Goal: Task Accomplishment & Management: Complete application form

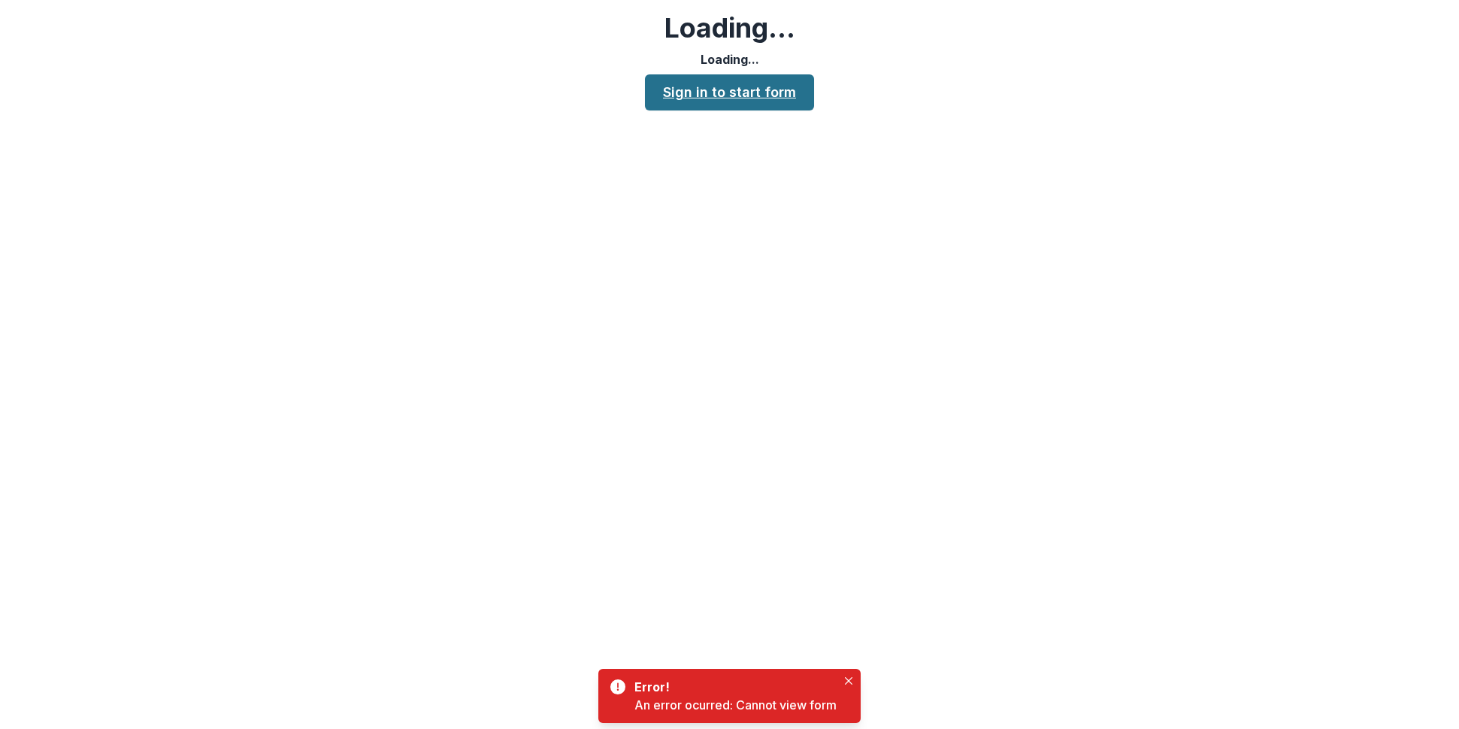
click at [731, 98] on link "Sign in to start form" at bounding box center [729, 92] width 169 height 36
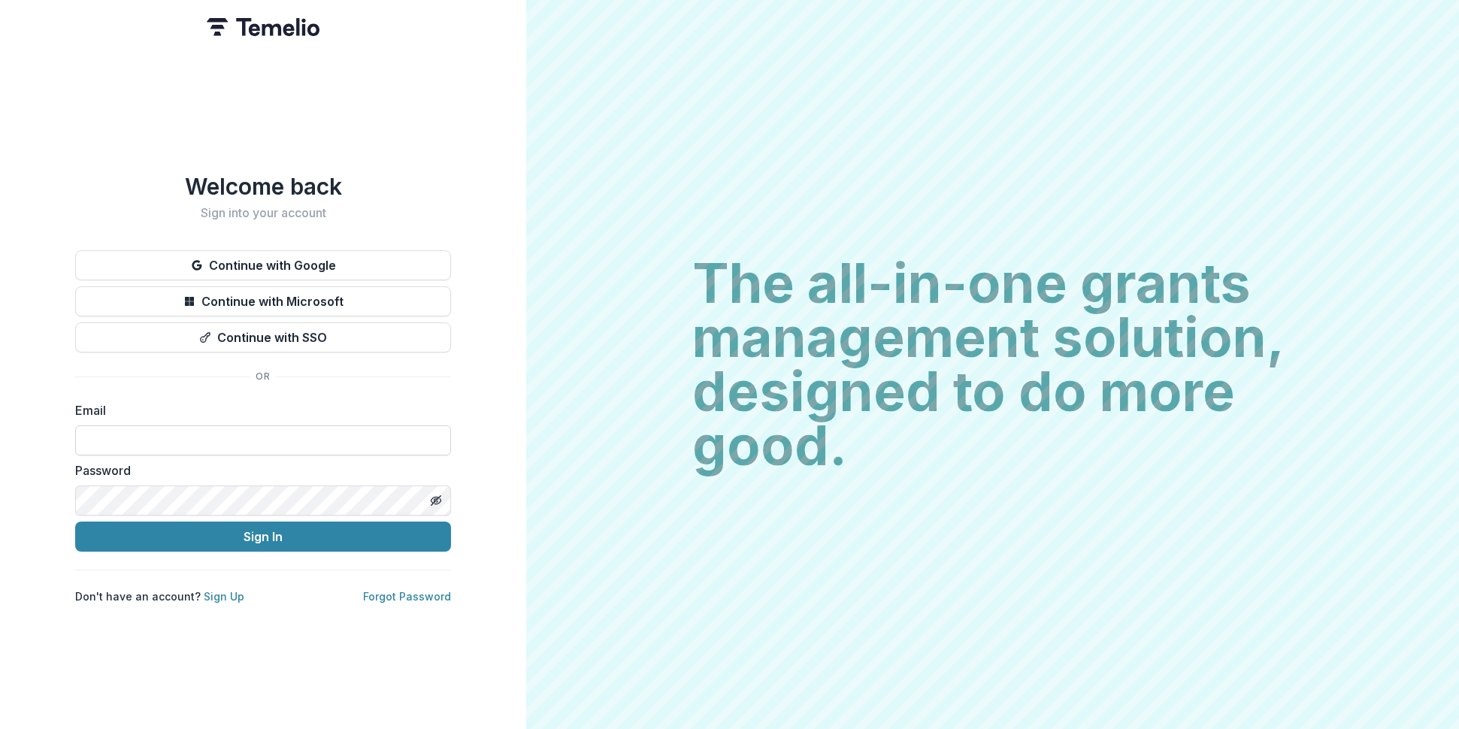
click at [304, 442] on input at bounding box center [263, 440] width 376 height 30
click at [295, 425] on input "**********" at bounding box center [263, 440] width 376 height 30
click at [112, 434] on input "**********" at bounding box center [263, 440] width 376 height 30
type input "**********"
click at [324, 530] on button "Sign In" at bounding box center [263, 537] width 376 height 30
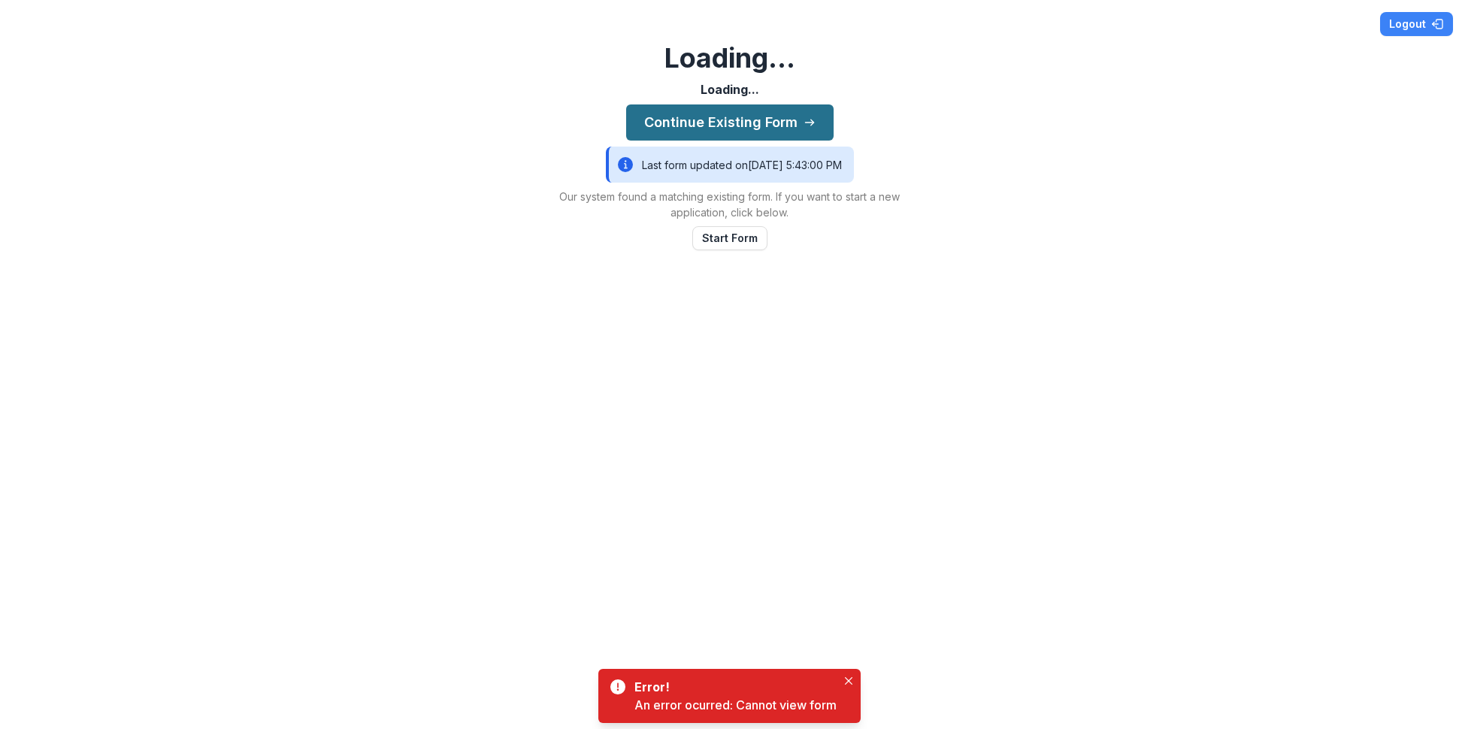
click at [725, 120] on button "Continue Existing Form" at bounding box center [729, 122] width 207 height 36
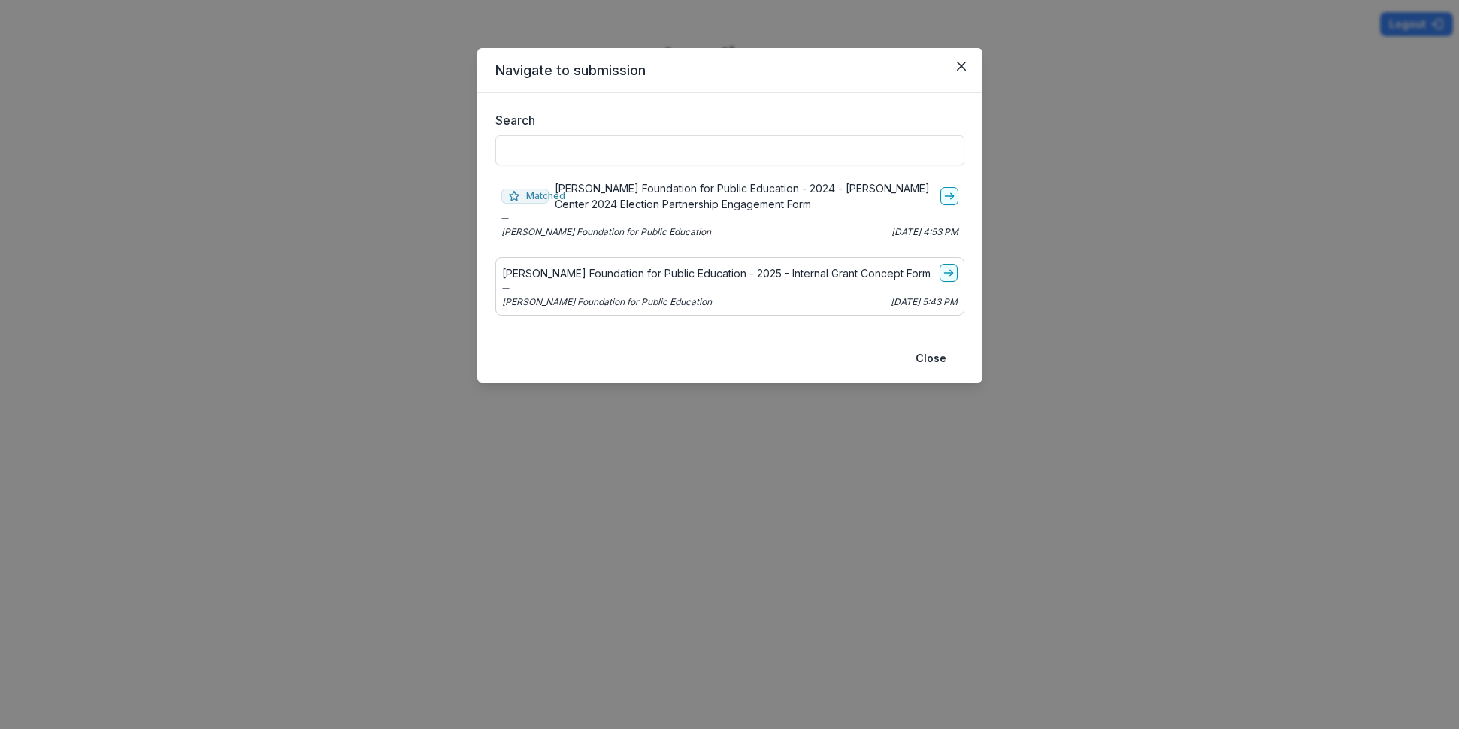
click at [788, 281] on div "[PERSON_NAME] Foundation for Public Education - 2025 - Internal Grant Concept F…" at bounding box center [729, 273] width 455 height 18
click at [950, 277] on icon "go-to" at bounding box center [948, 273] width 12 height 12
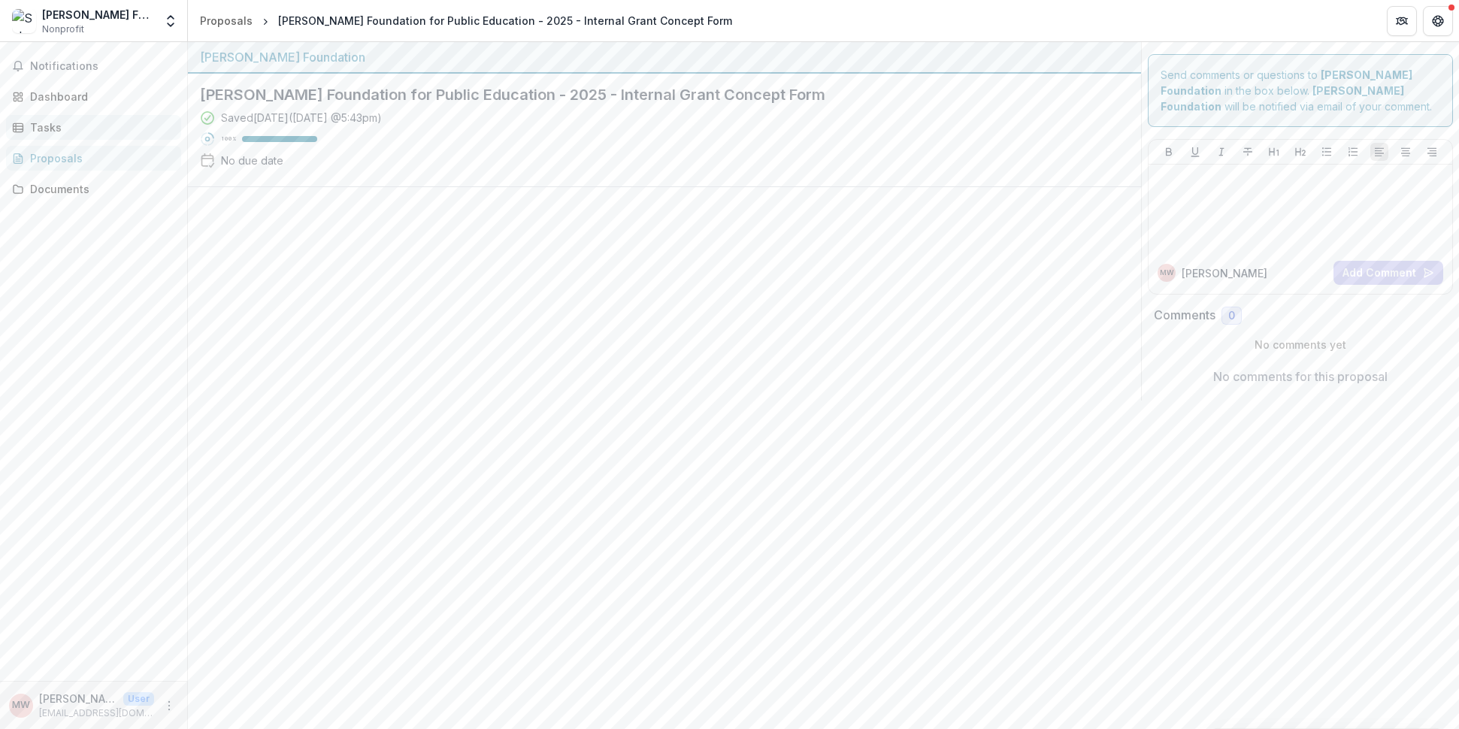
click at [77, 128] on div "Tasks" at bounding box center [99, 127] width 139 height 16
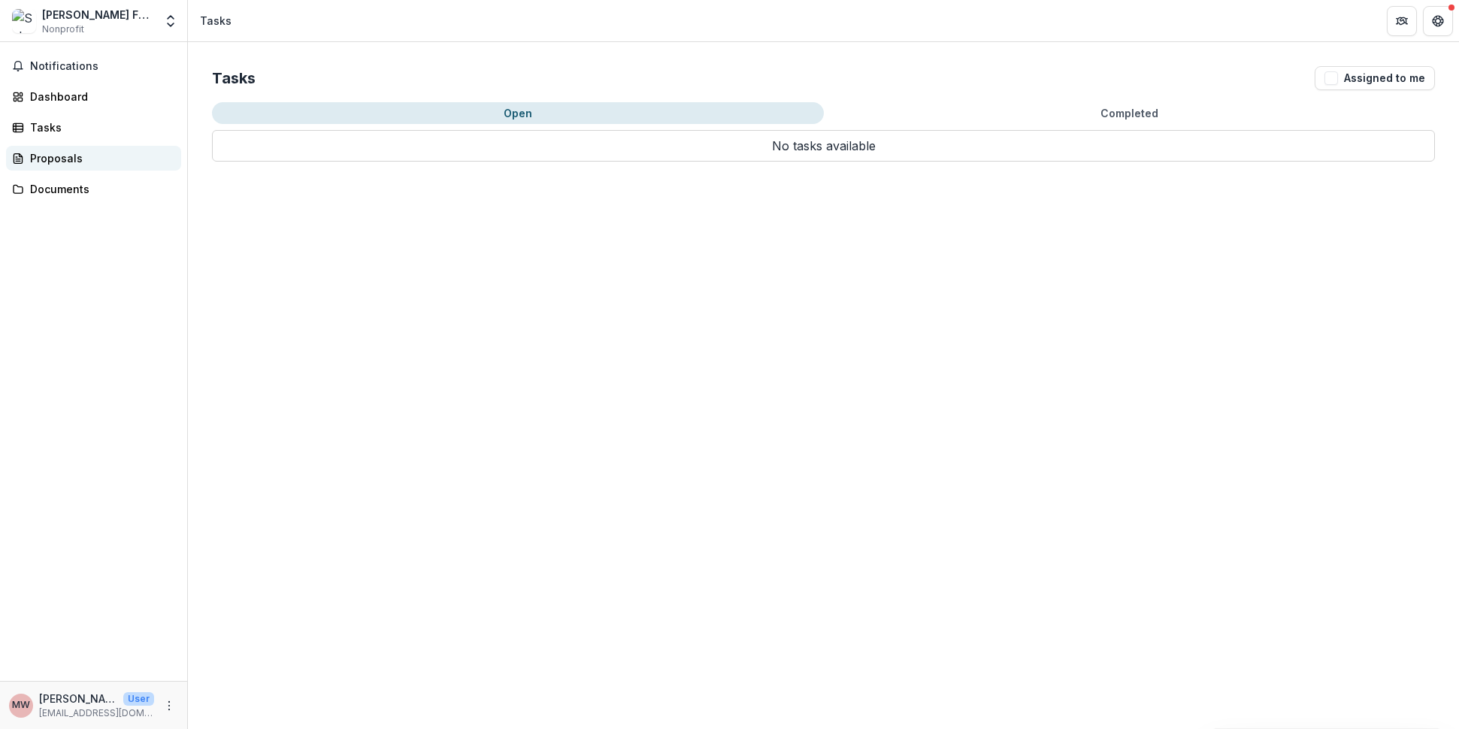
click at [74, 147] on link "Proposals" at bounding box center [93, 158] width 175 height 25
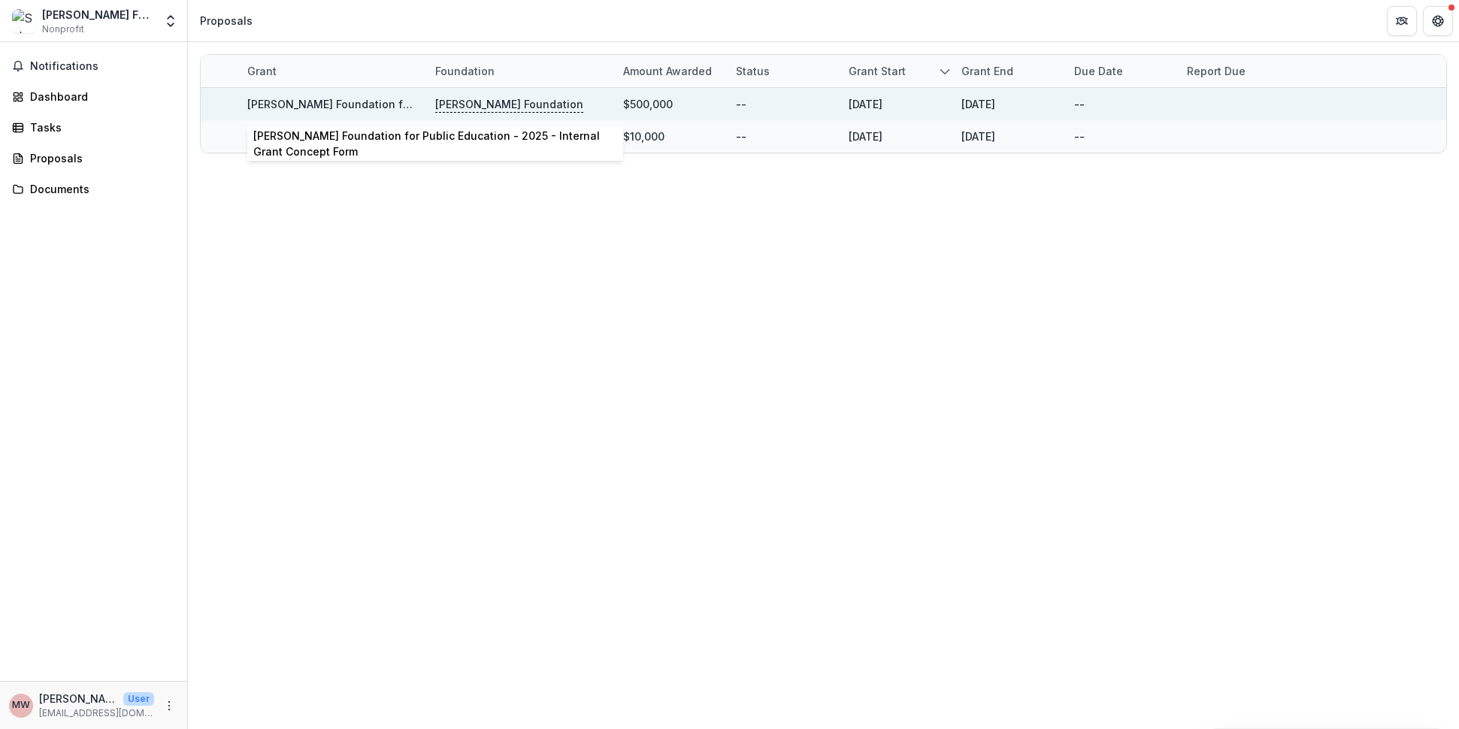
click at [384, 104] on link "[PERSON_NAME] Foundation for Public Education - 2025 - Internal Grant Concept F…" at bounding box center [474, 104] width 454 height 13
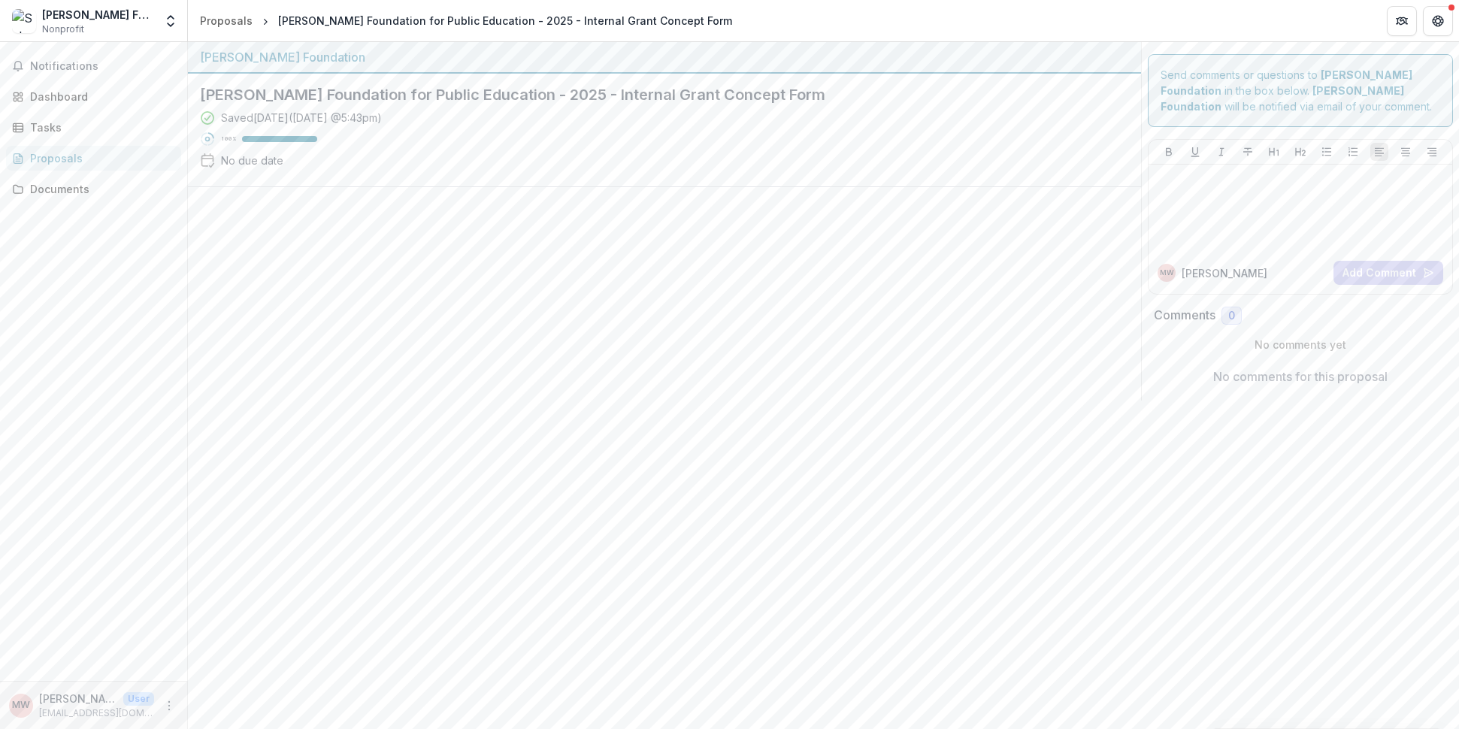
click at [561, 144] on div "Saved [DATE] ( [DATE] 5:43pm ) 100 % No due date" at bounding box center [652, 142] width 905 height 65
click at [585, 99] on h2 "[PERSON_NAME] Foundation for Public Education - 2025 - Internal Grant Concept F…" at bounding box center [652, 95] width 905 height 18
click at [91, 188] on div "Documents" at bounding box center [99, 189] width 139 height 16
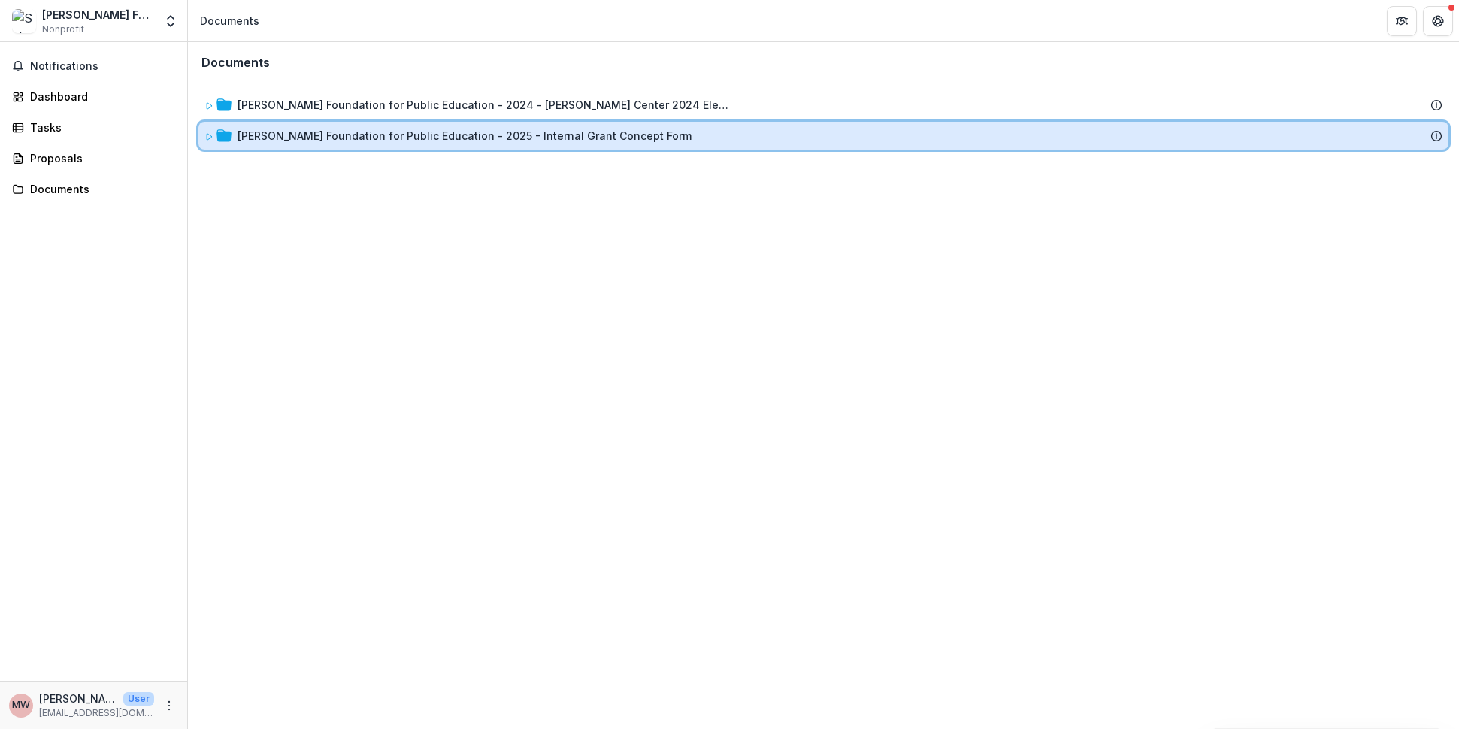
click at [228, 138] on icon at bounding box center [223, 135] width 15 height 12
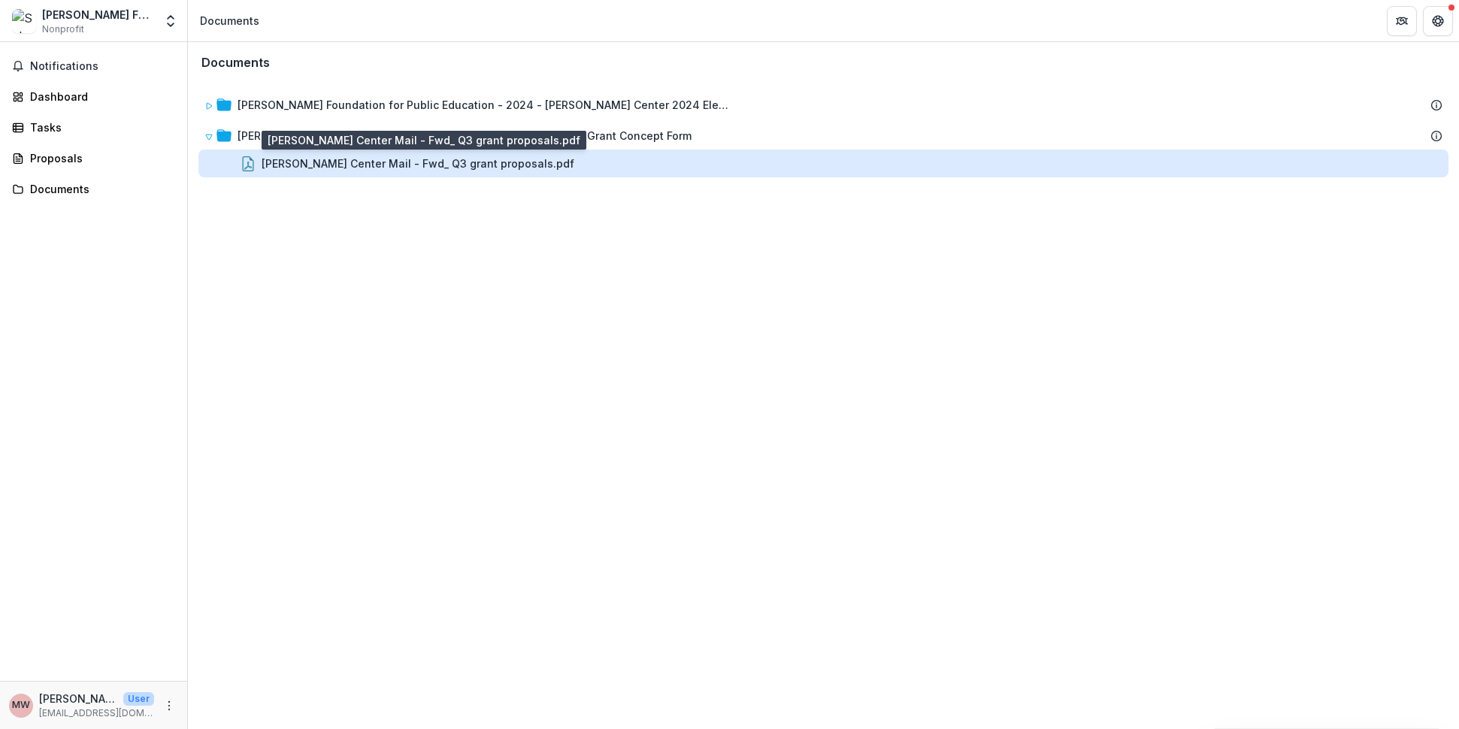
click at [284, 162] on div "[PERSON_NAME] Center Mail - Fwd_ Q3 grant proposals.pdf" at bounding box center [418, 164] width 313 height 16
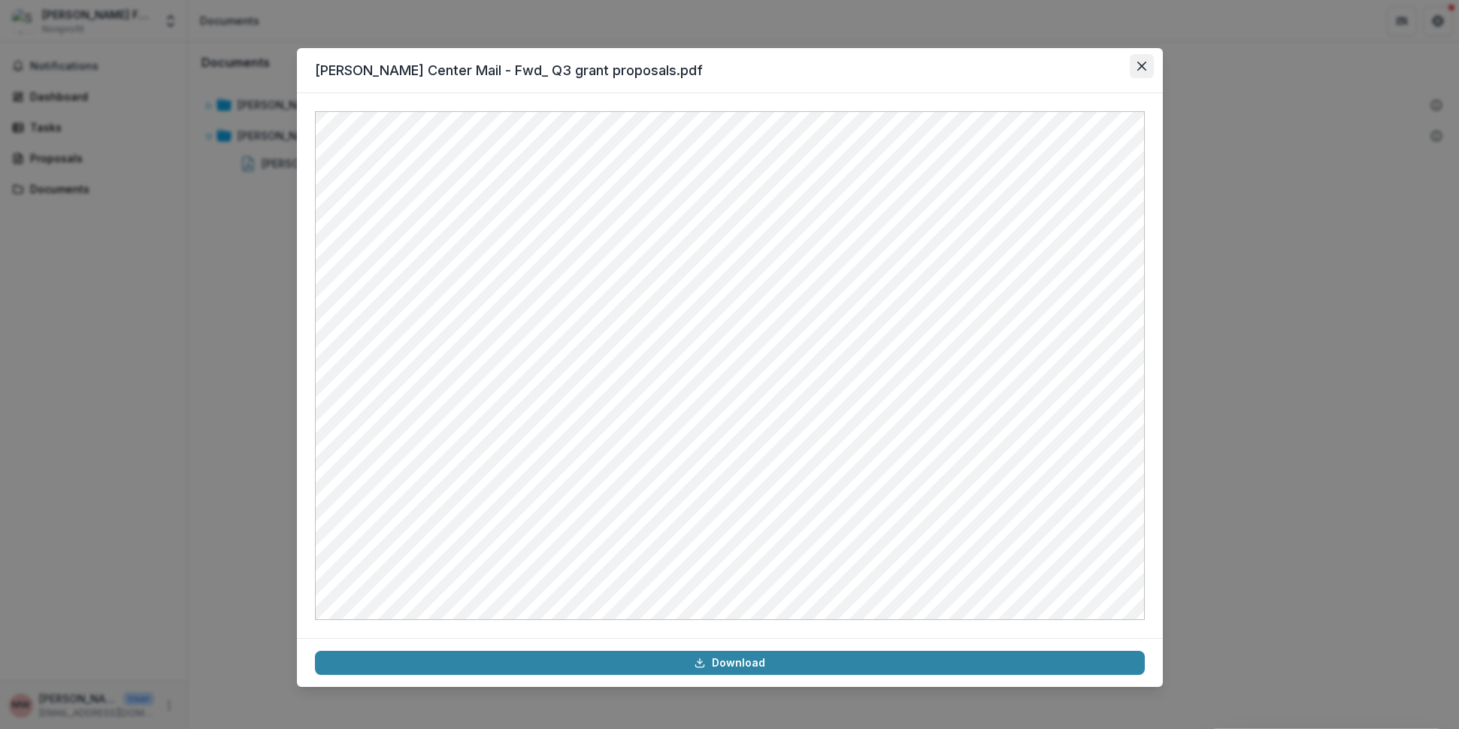
click at [1137, 69] on icon "Close" at bounding box center [1140, 66] width 9 height 9
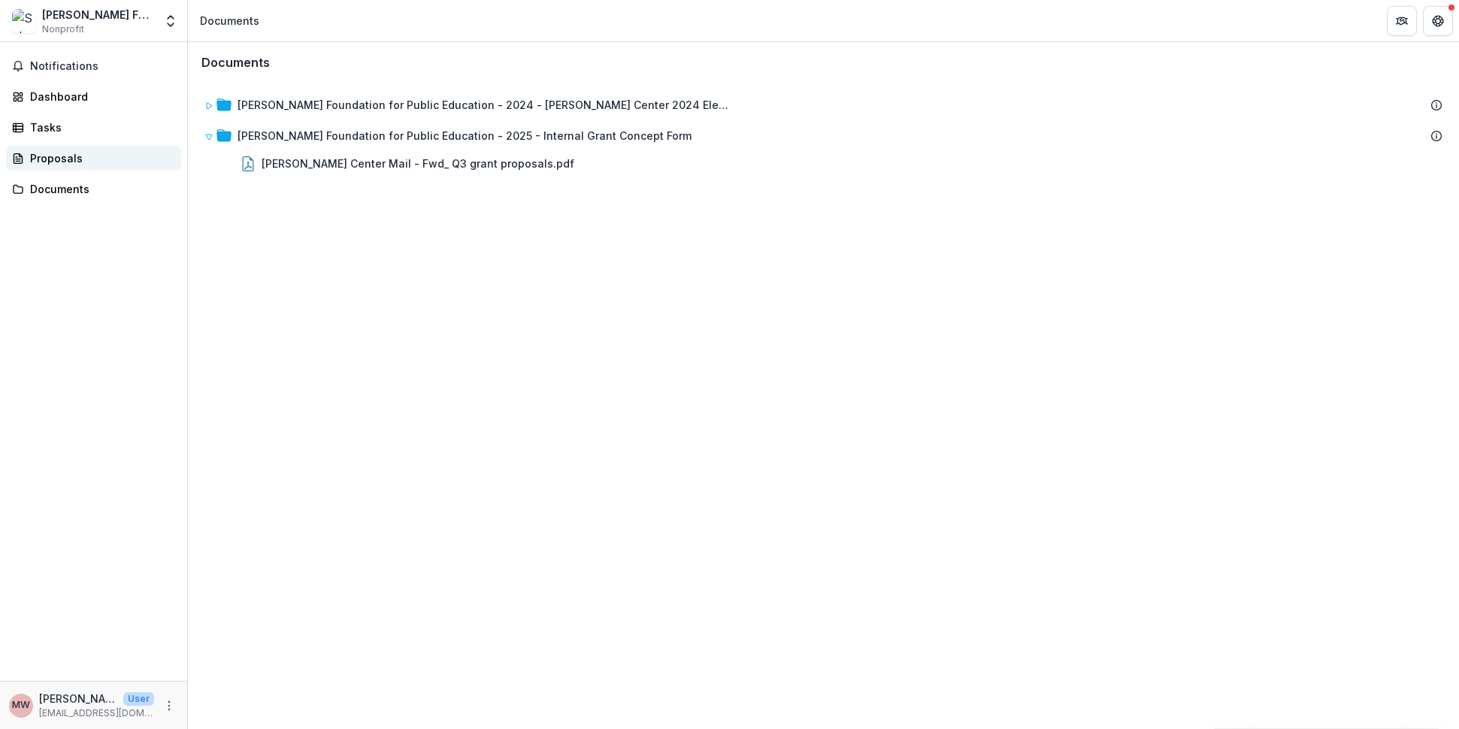
click at [60, 163] on div "Proposals" at bounding box center [99, 158] width 139 height 16
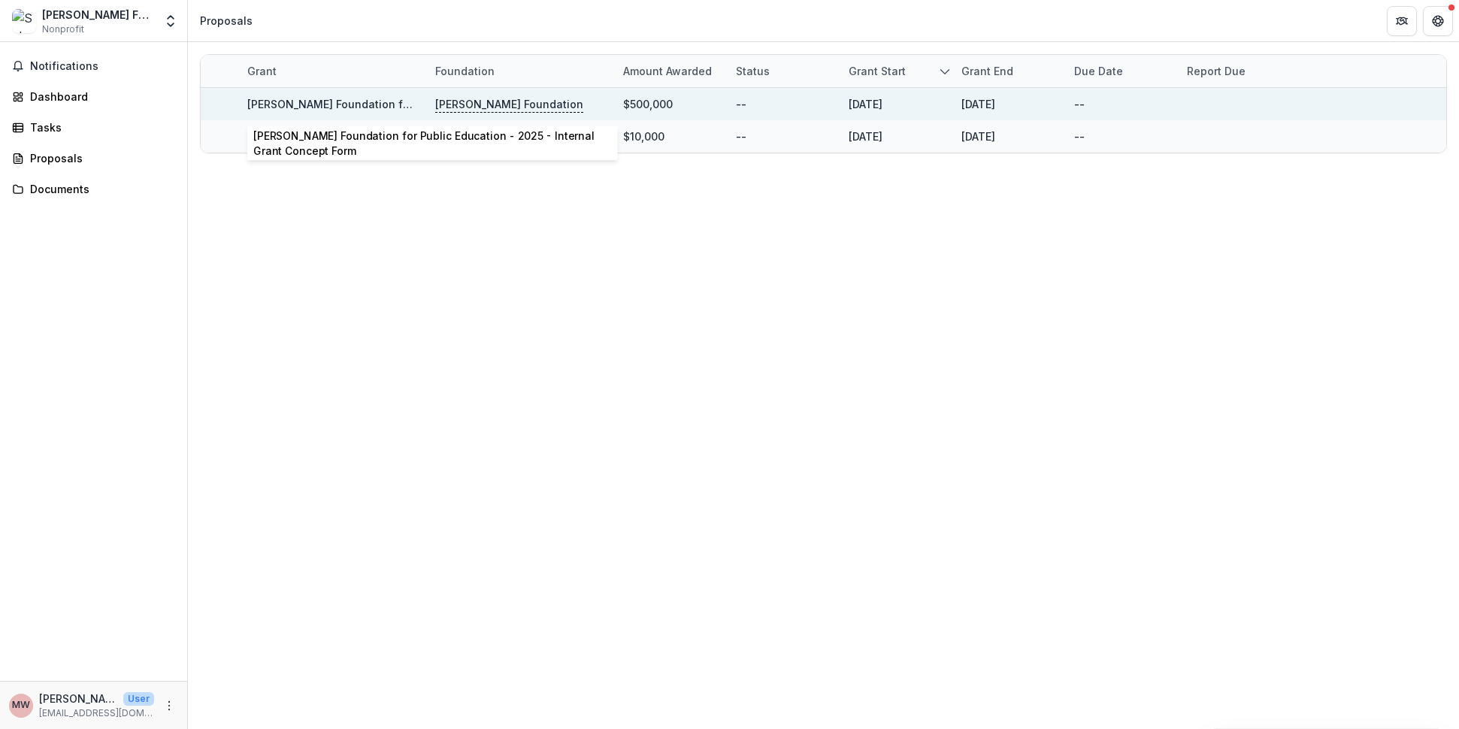
click at [354, 100] on link "[PERSON_NAME] Foundation for Public Education - 2025 - Internal Grant Concept F…" at bounding box center [474, 104] width 454 height 13
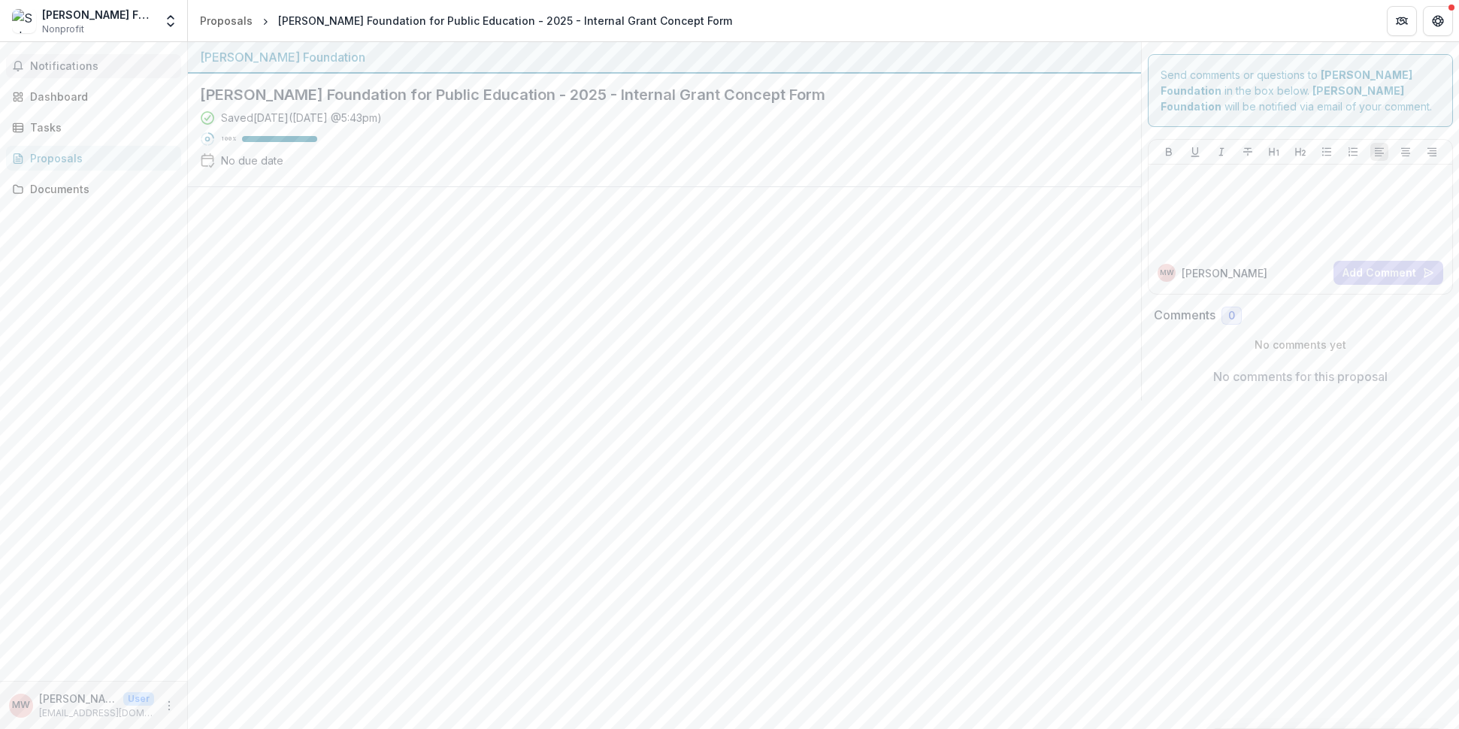
click at [91, 69] on span "Notifications" at bounding box center [102, 66] width 145 height 13
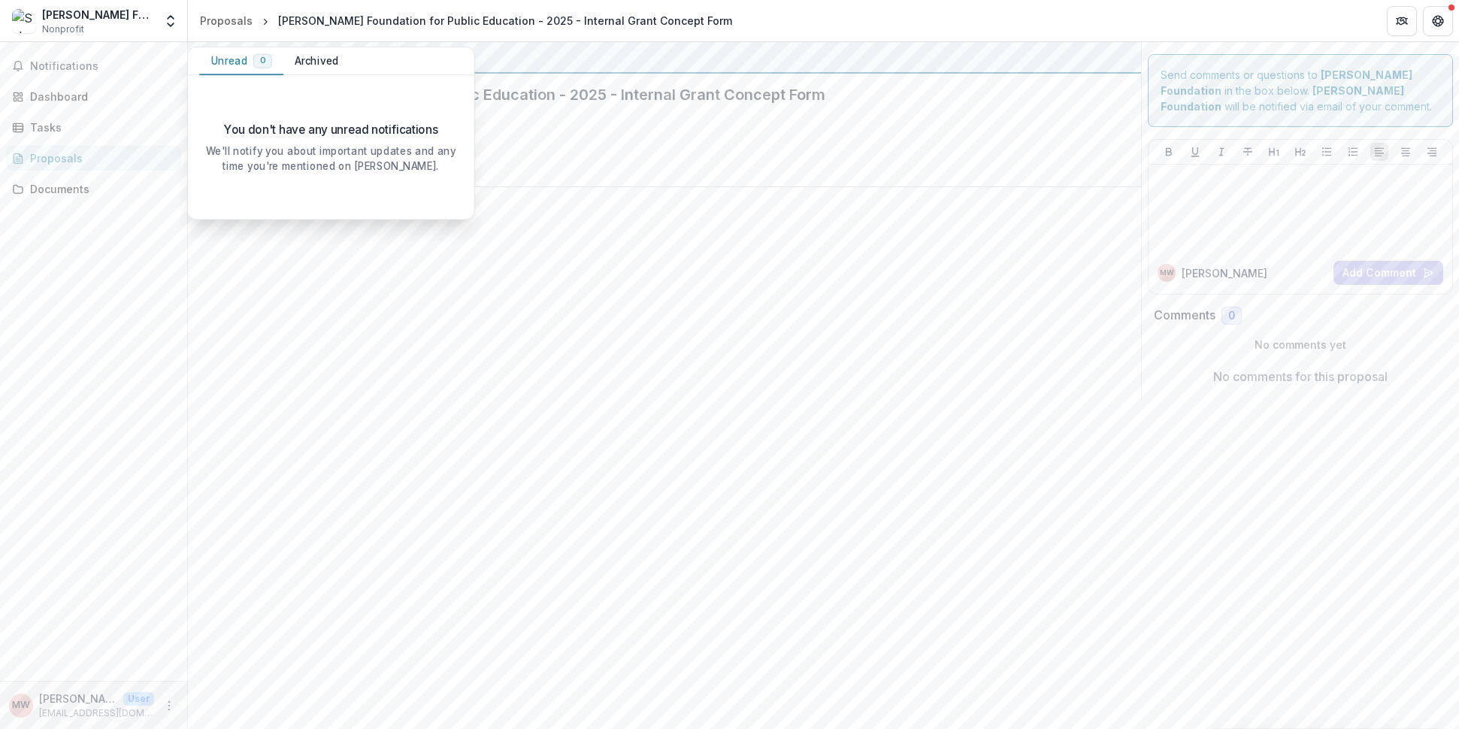
click at [108, 23] on div "[PERSON_NAME] Foundation for Public Education Nonprofit" at bounding box center [98, 21] width 112 height 29
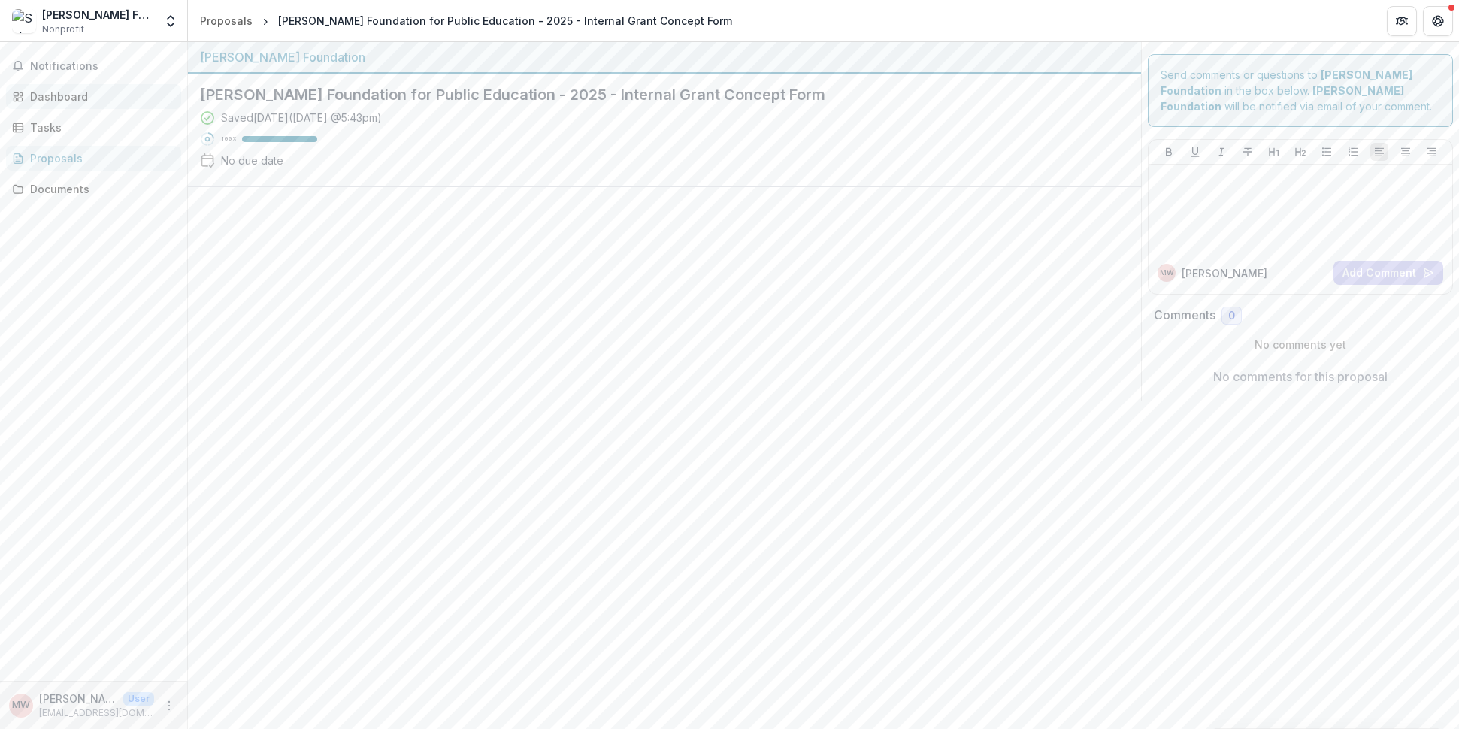
click at [59, 95] on div "Dashboard" at bounding box center [99, 97] width 139 height 16
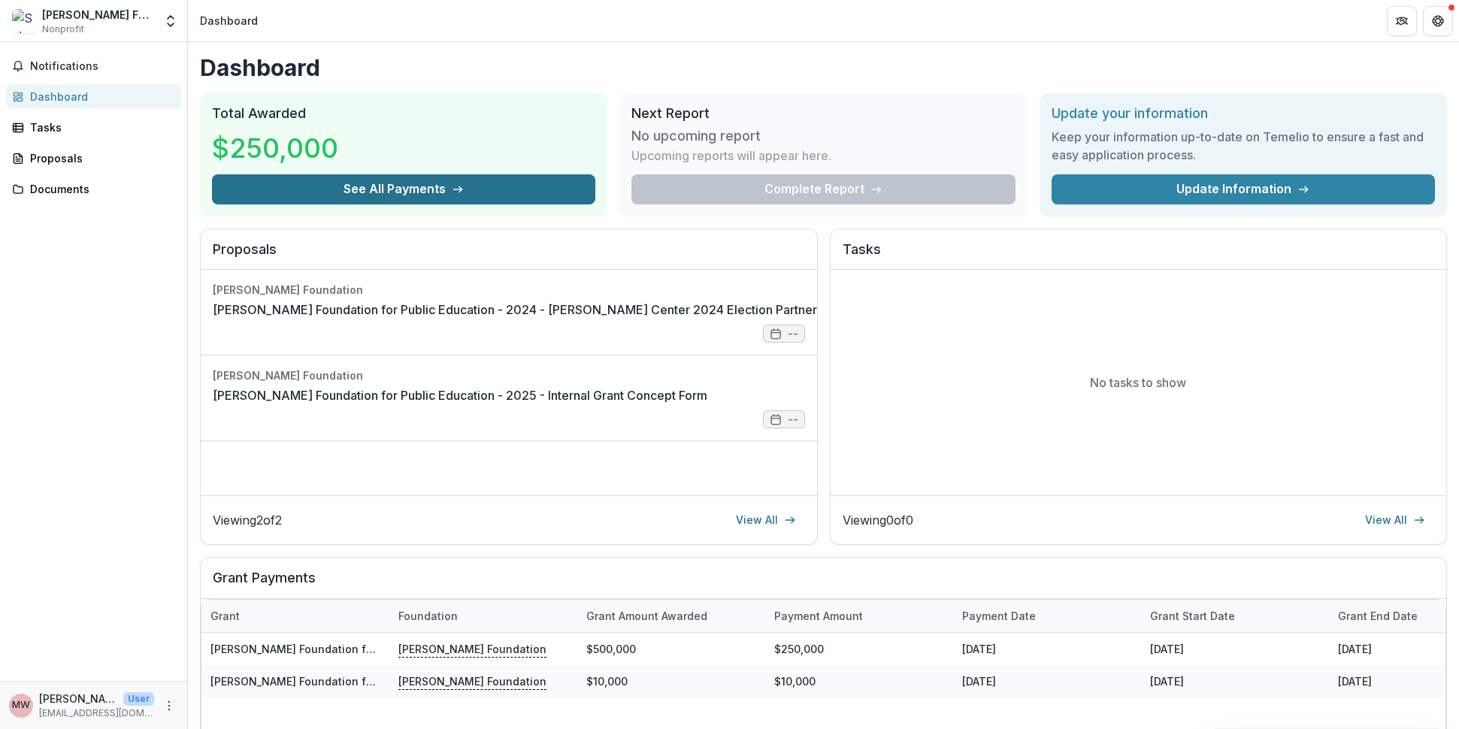
click at [385, 191] on button "See All Payments" at bounding box center [403, 189] width 383 height 30
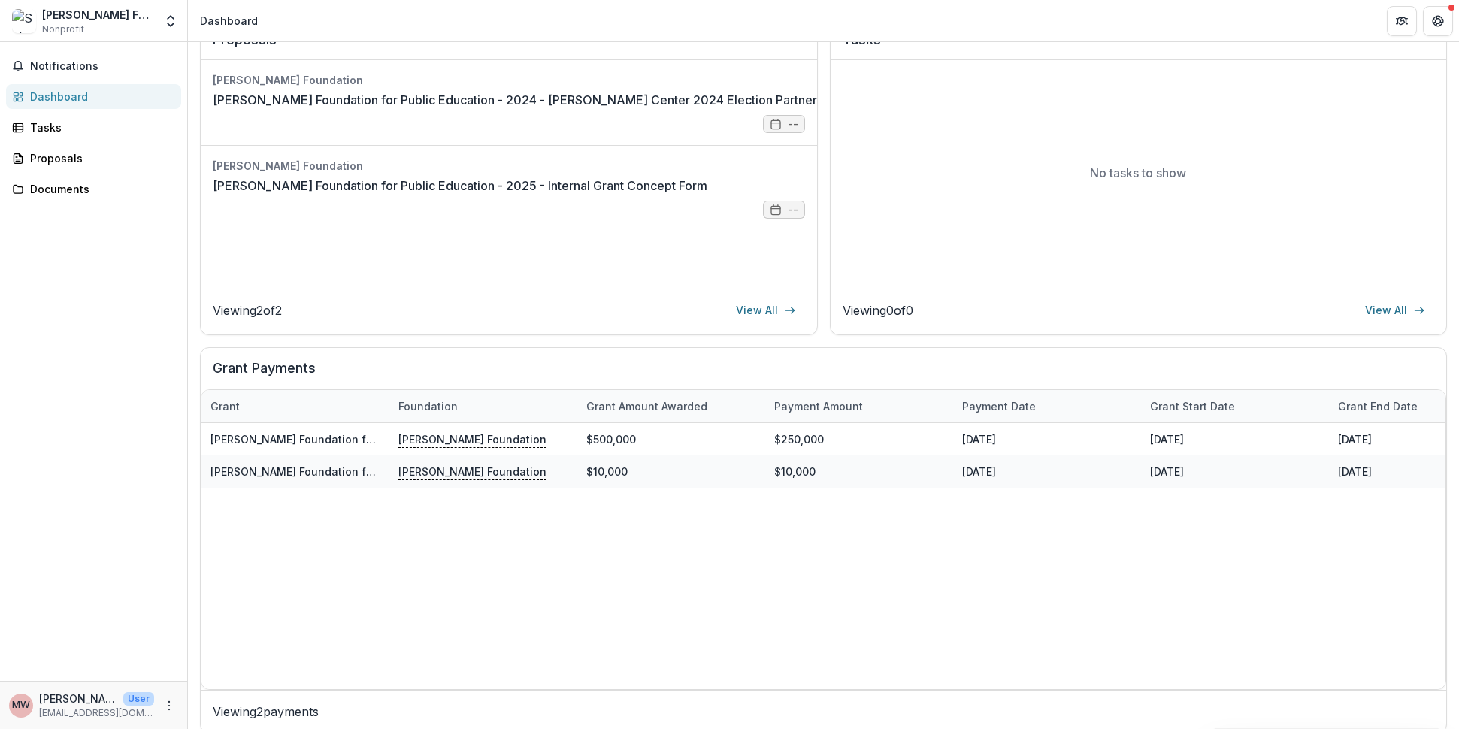
scroll to position [214, 0]
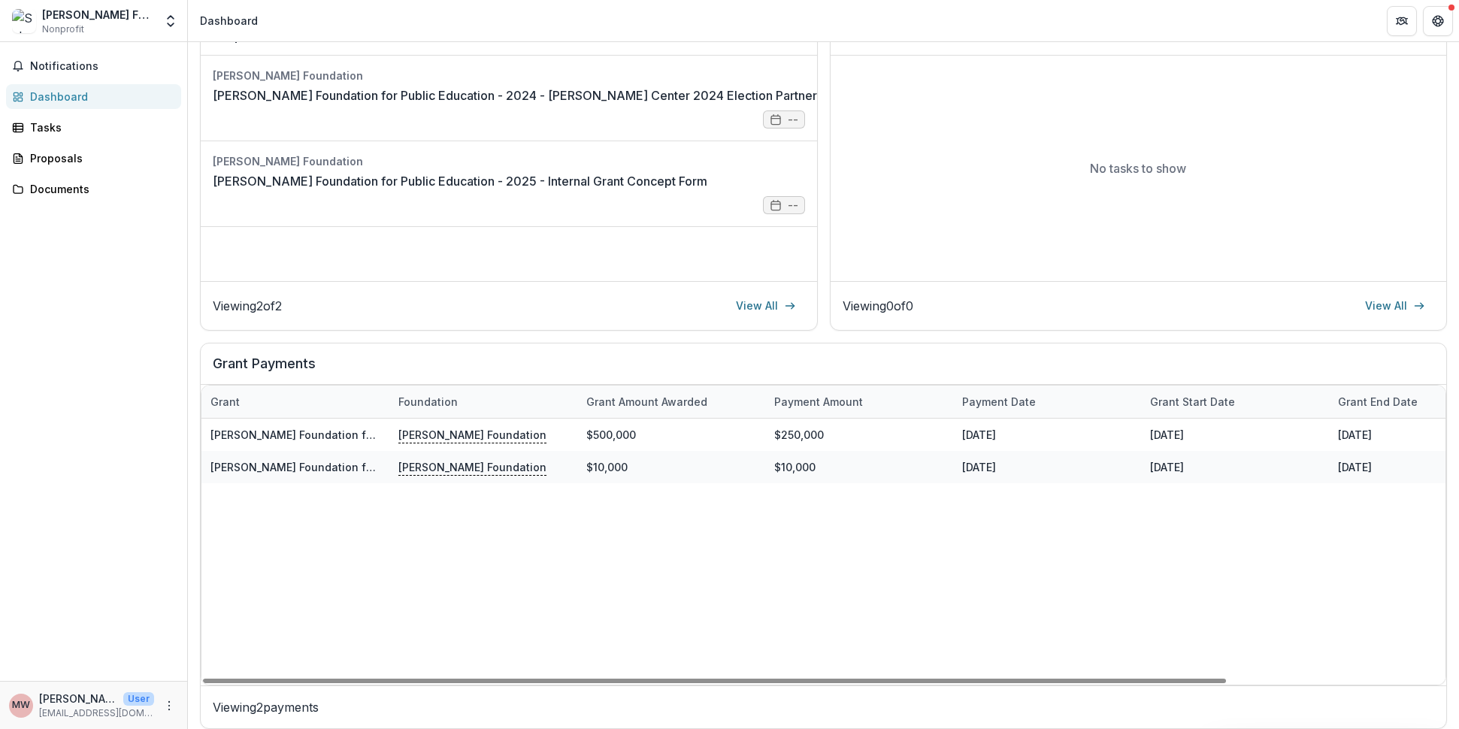
click at [505, 403] on div "Foundation" at bounding box center [483, 401] width 188 height 32
click at [505, 404] on div "Foundation" at bounding box center [483, 401] width 188 height 32
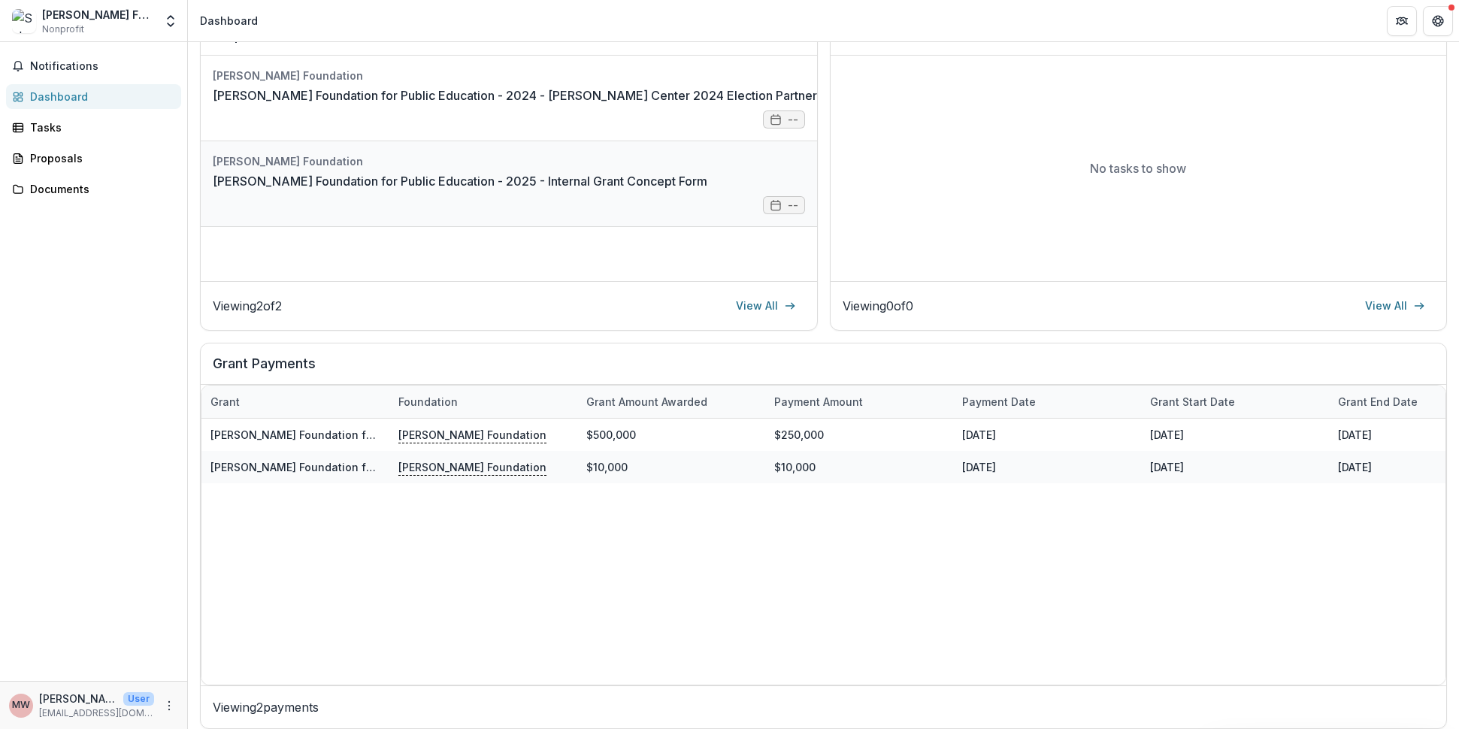
click at [485, 175] on link "[PERSON_NAME] Foundation for Public Education - 2025 - Internal Grant Concept F…" at bounding box center [460, 181] width 494 height 18
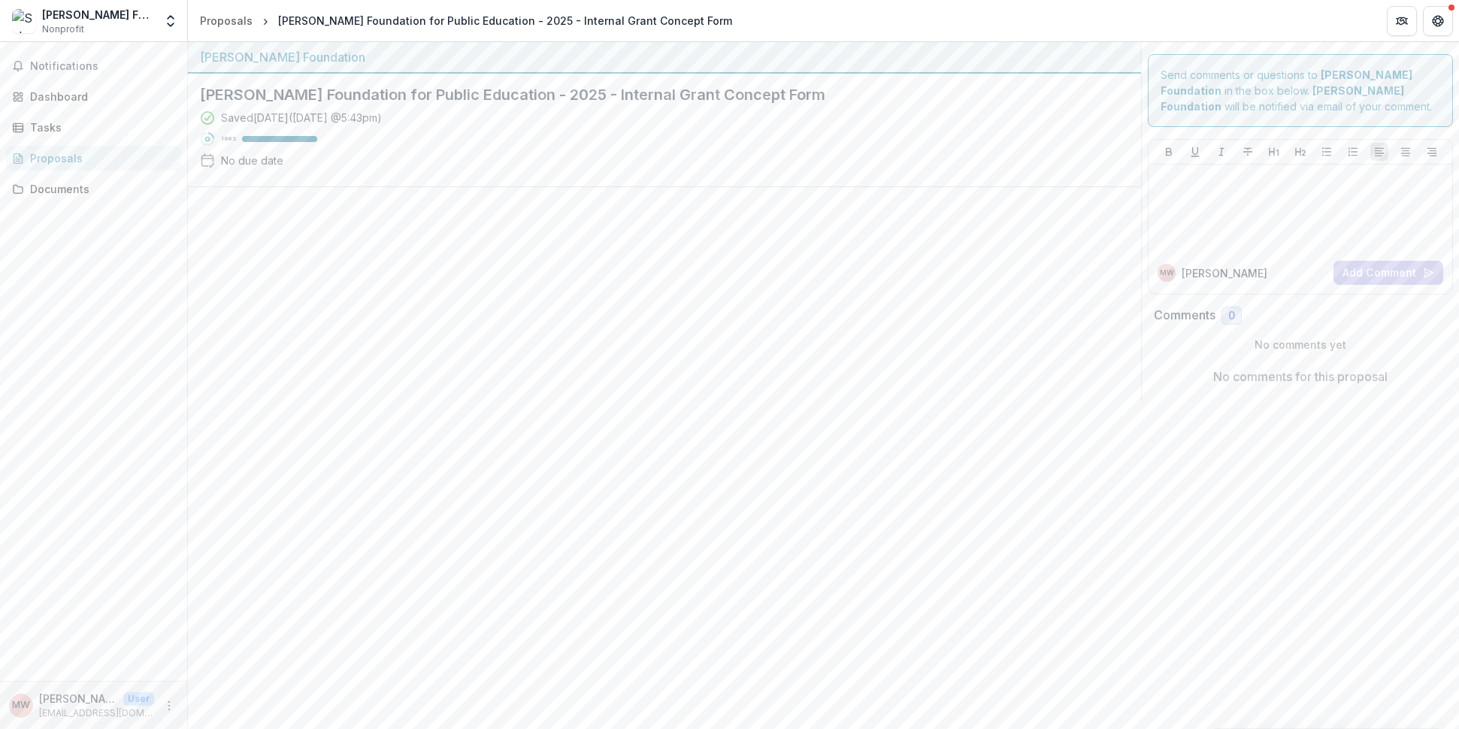
click at [488, 142] on div "Saved [DATE] ( [DATE] 5:43pm ) 100 % No due date" at bounding box center [652, 142] width 905 height 65
